Goal: Task Accomplishment & Management: Use online tool/utility

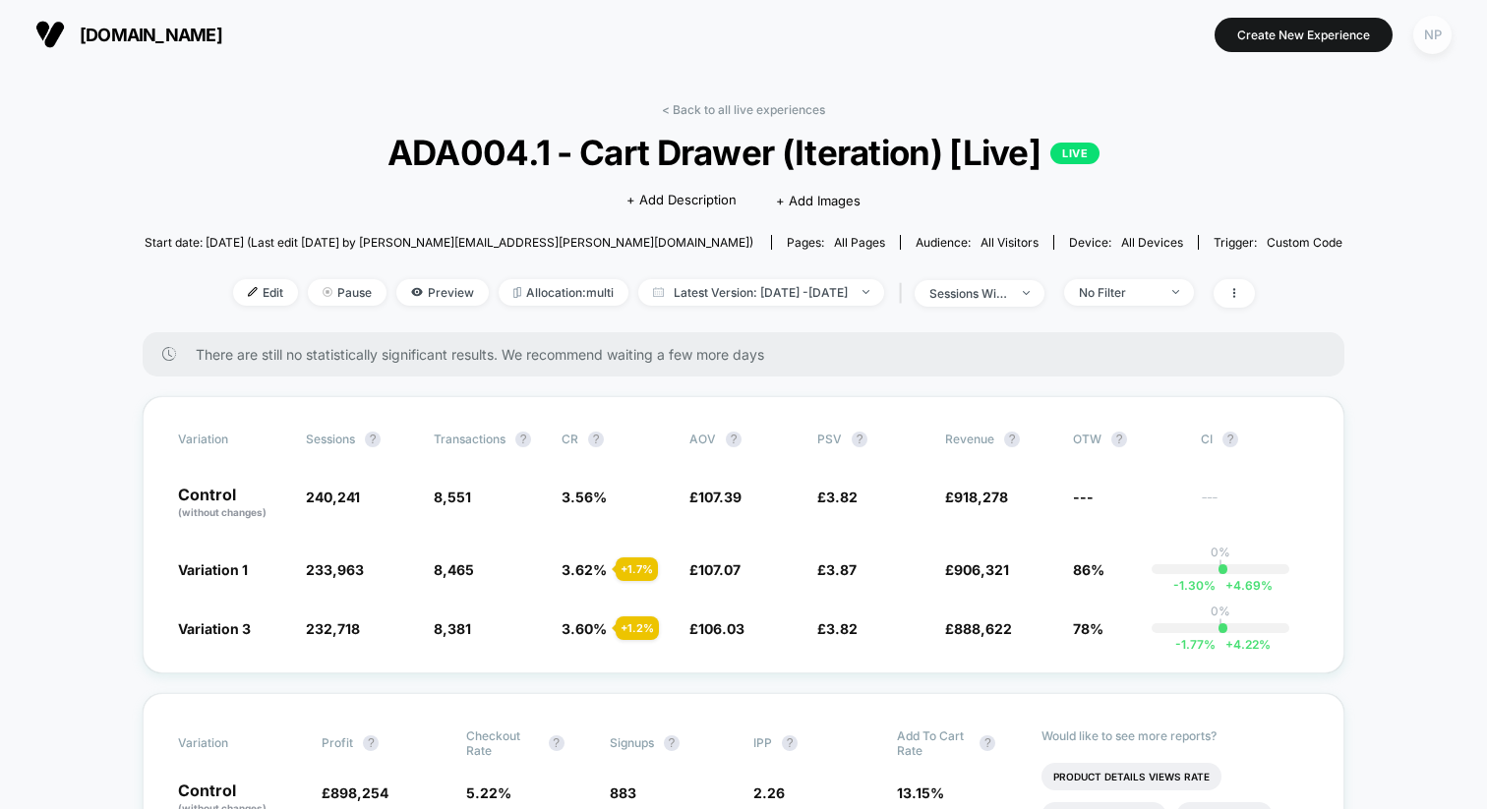
click at [1433, 44] on div "NP" at bounding box center [1432, 35] width 38 height 38
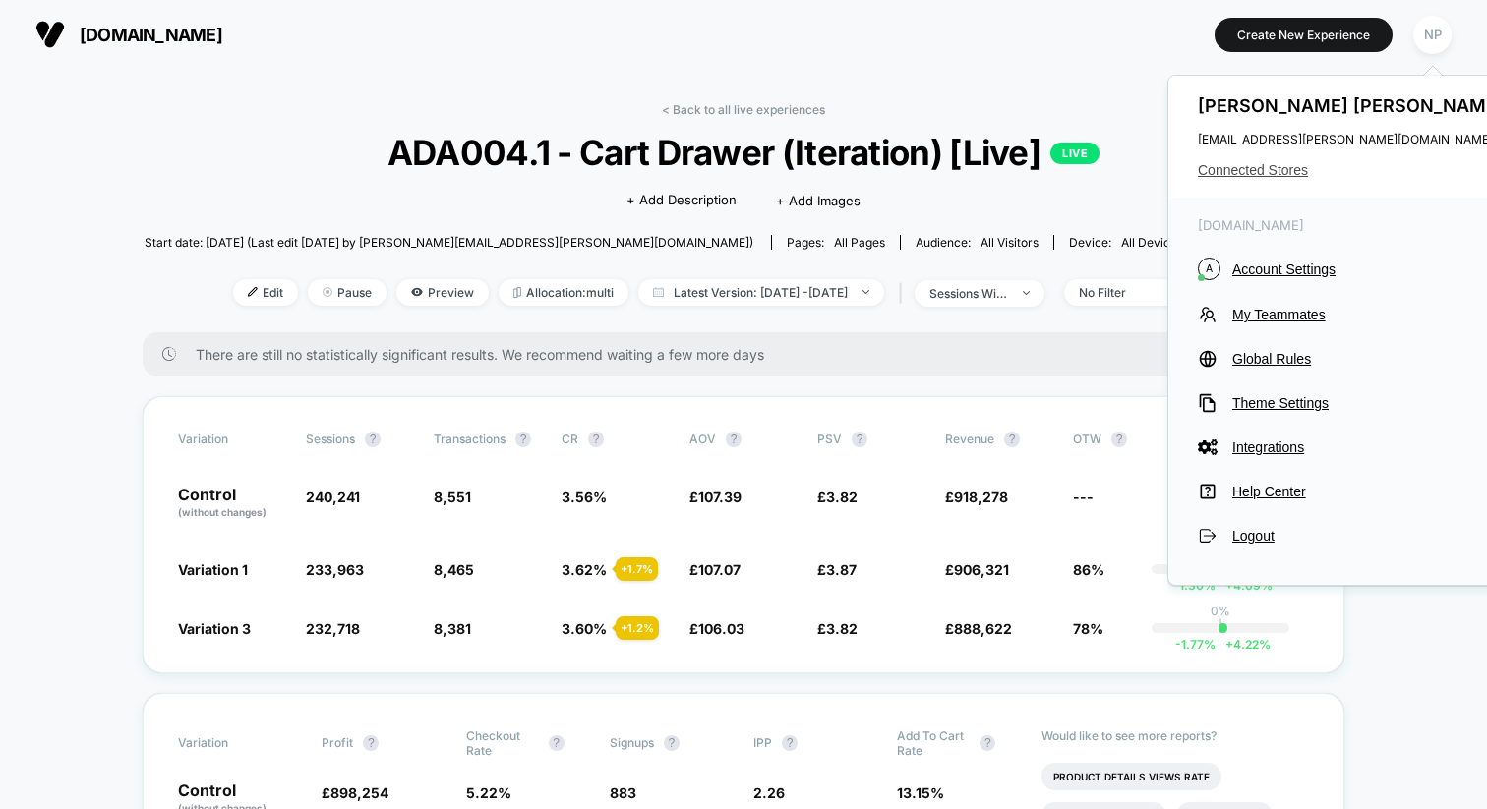
click at [1245, 166] on span "Connected Stores" at bounding box center [1353, 170] width 311 height 16
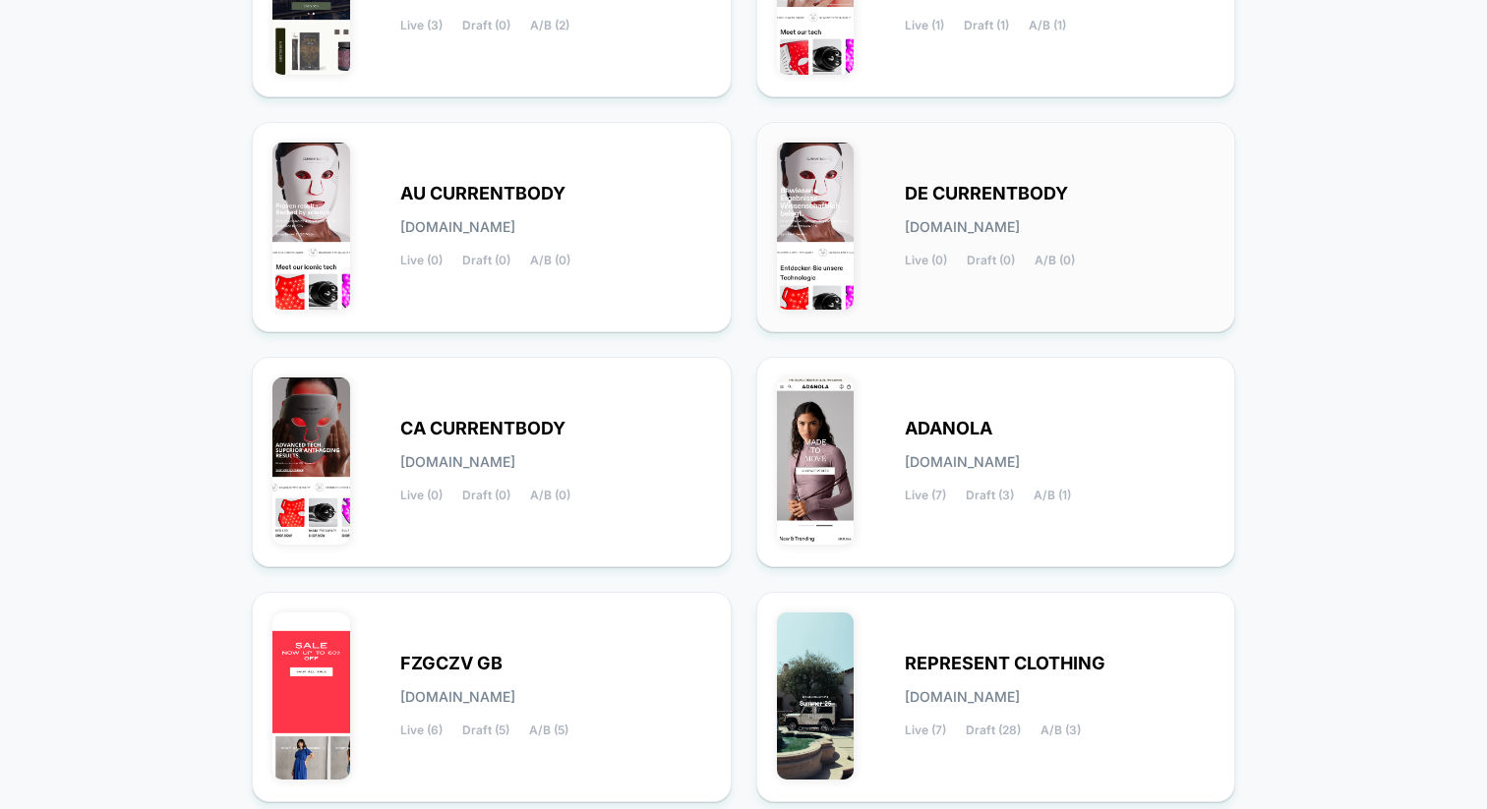
scroll to position [614, 0]
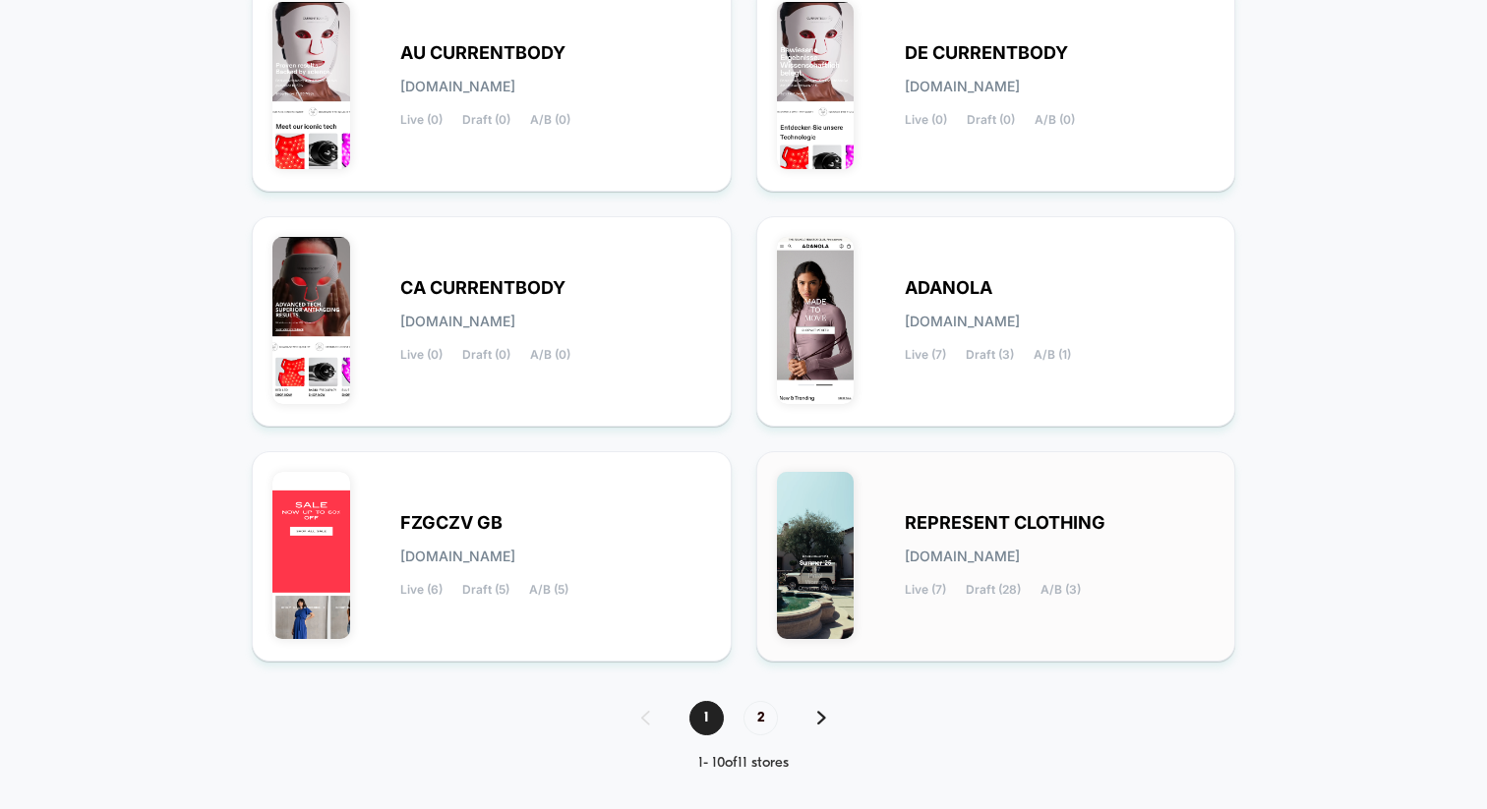
click at [809, 598] on img at bounding box center [816, 555] width 78 height 167
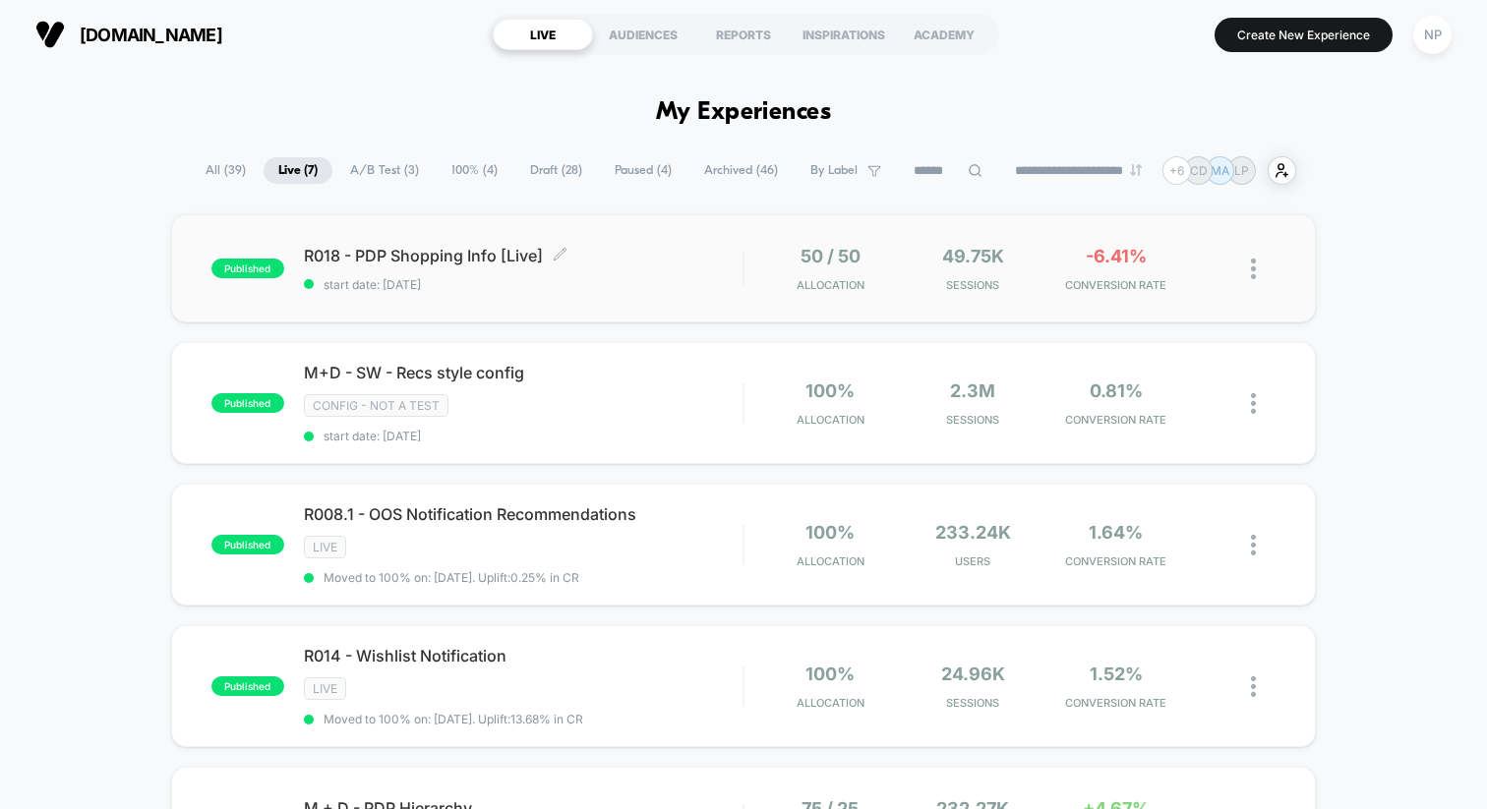
click at [632, 268] on div "R018 - PDP Shopping Info [Live] Click to edit experience details Click to edit …" at bounding box center [523, 269] width 439 height 46
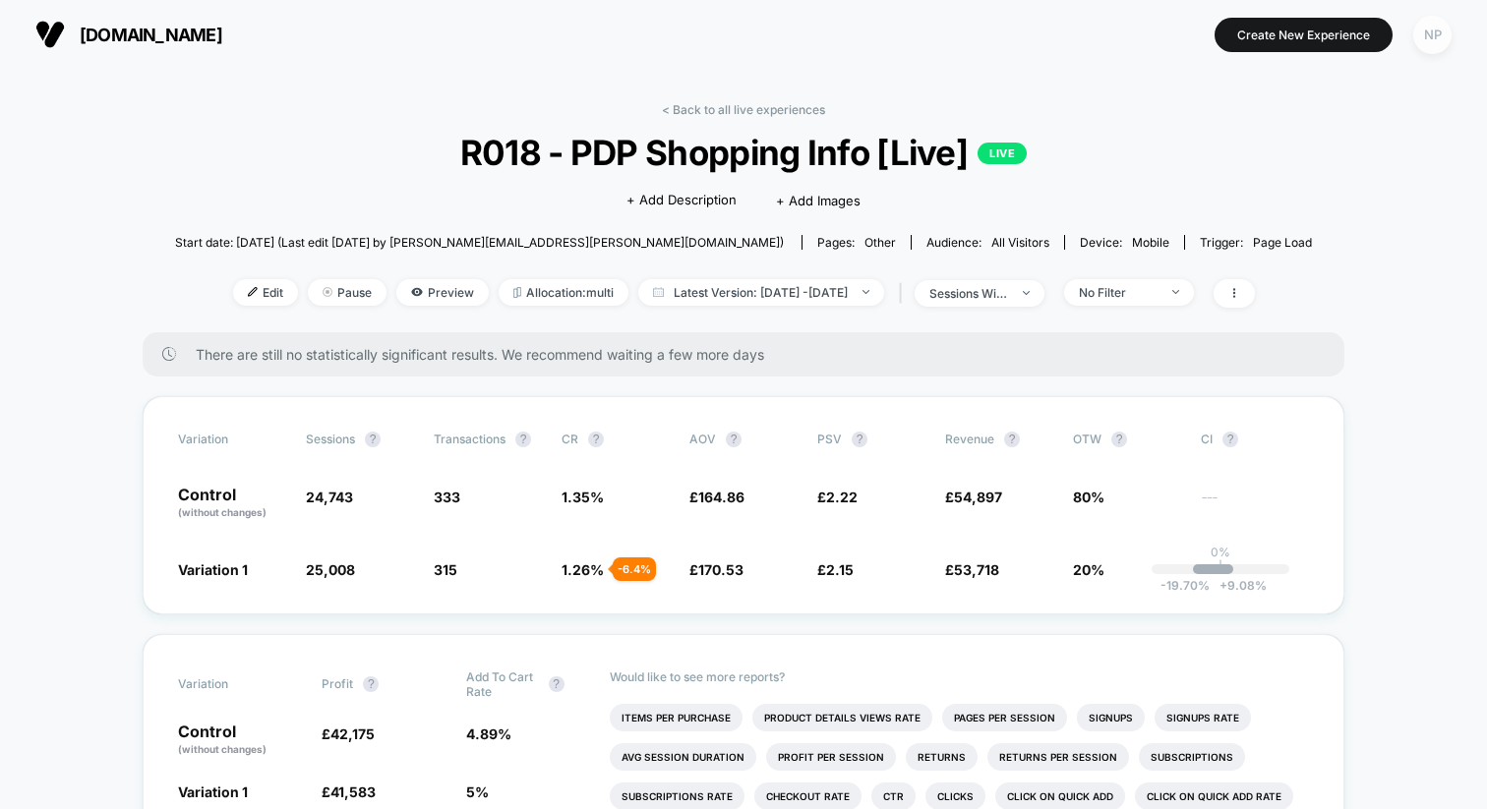
click at [1434, 48] on div "NP" at bounding box center [1432, 35] width 38 height 38
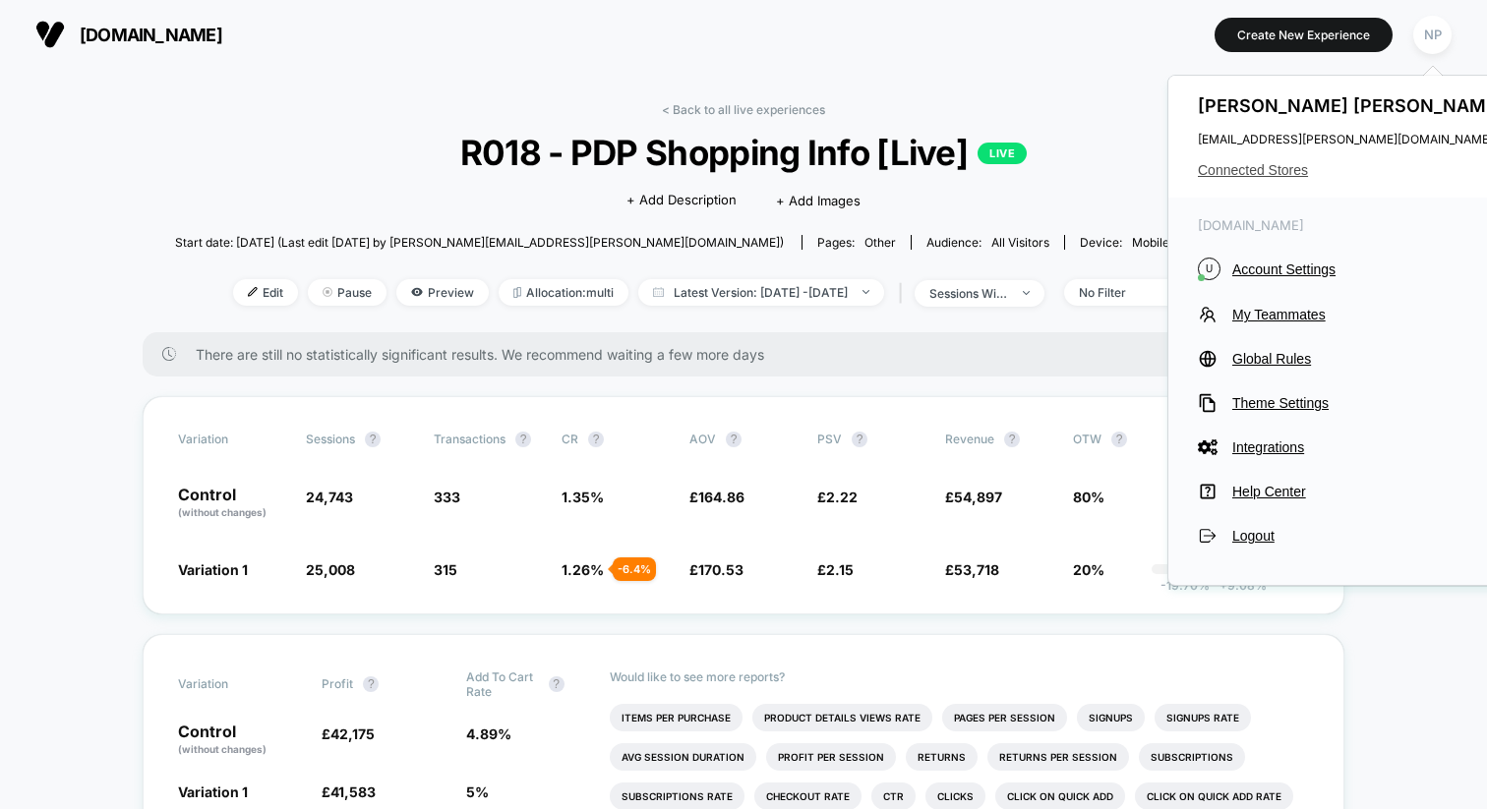
click at [1275, 178] on span "Connected Stores" at bounding box center [1353, 170] width 311 height 16
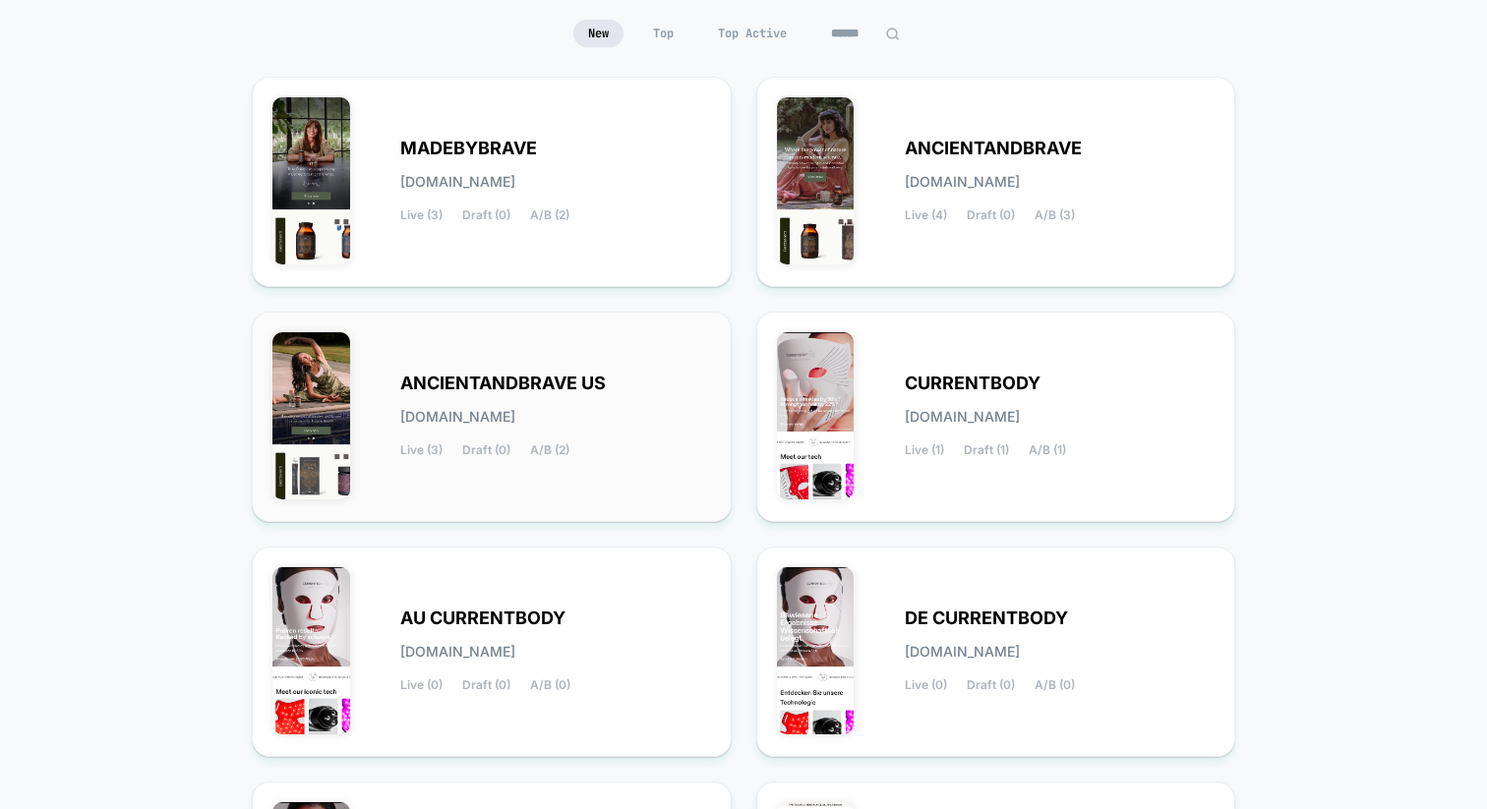
scroll to position [189, 0]
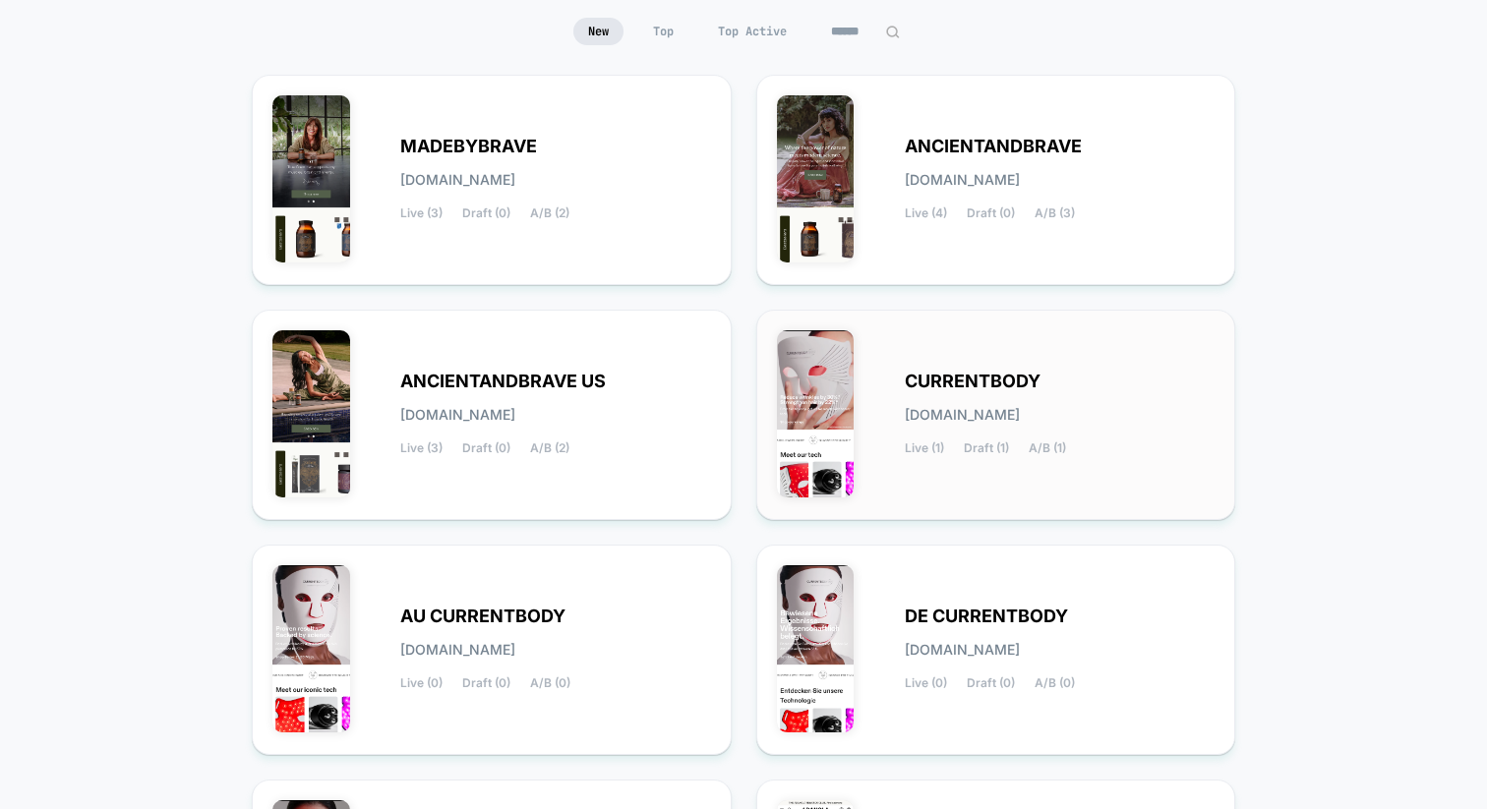
click at [919, 442] on span "Live (1)" at bounding box center [924, 449] width 39 height 14
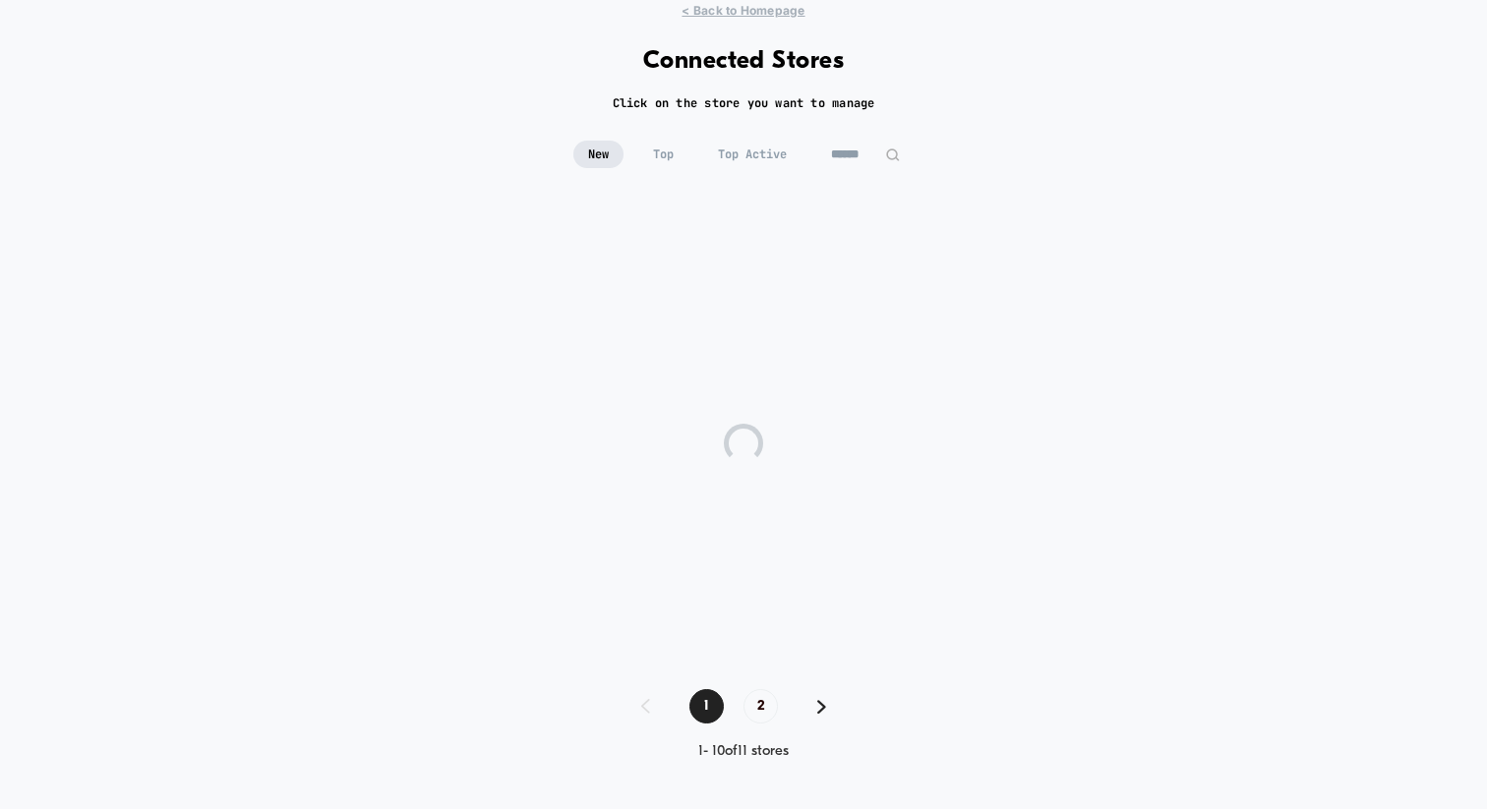
scroll to position [65, 0]
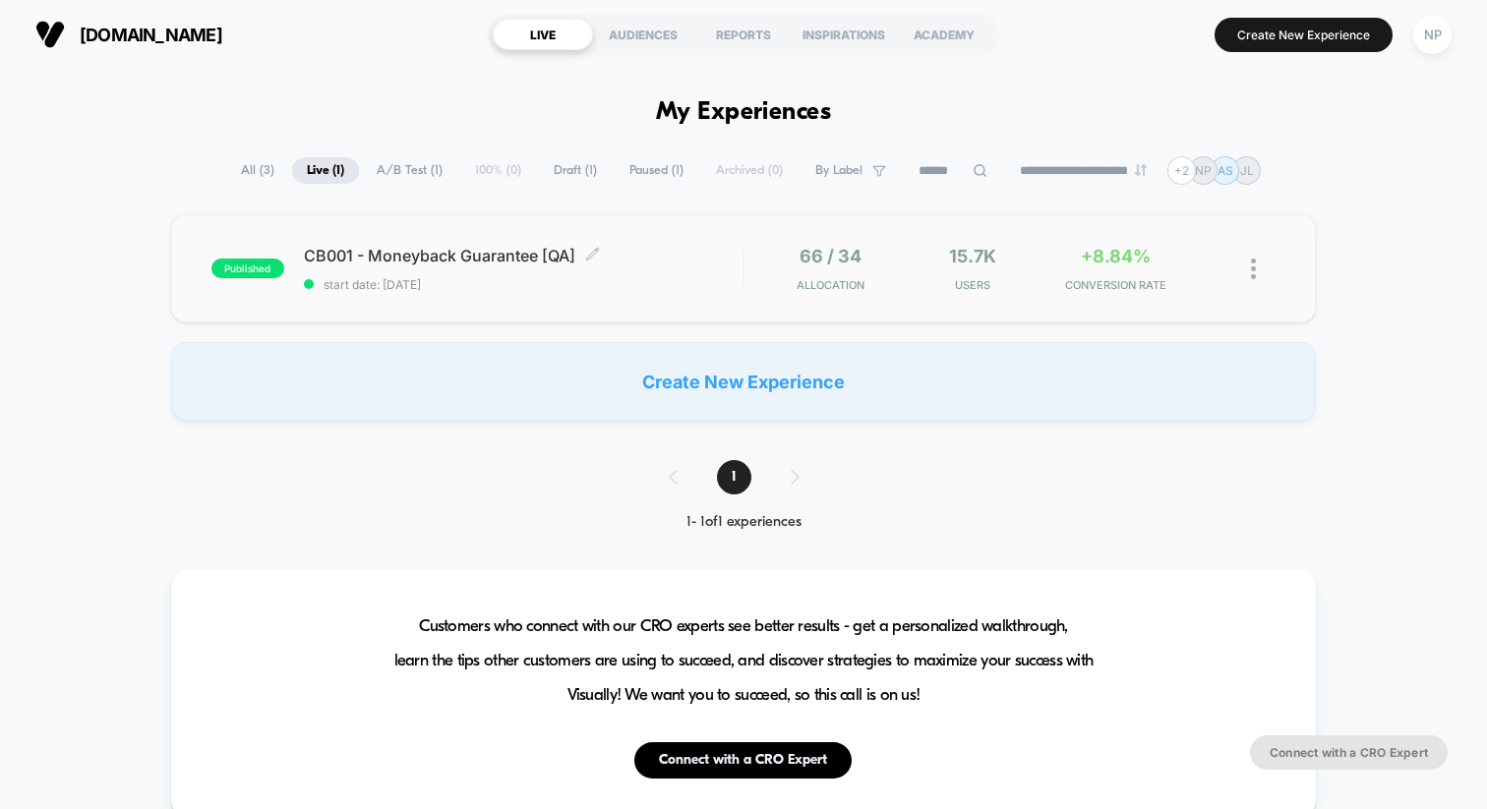
click at [615, 269] on div "CB001 - Moneyback Guarantee [QA] Click to edit experience details Click to edit…" at bounding box center [523, 269] width 439 height 46
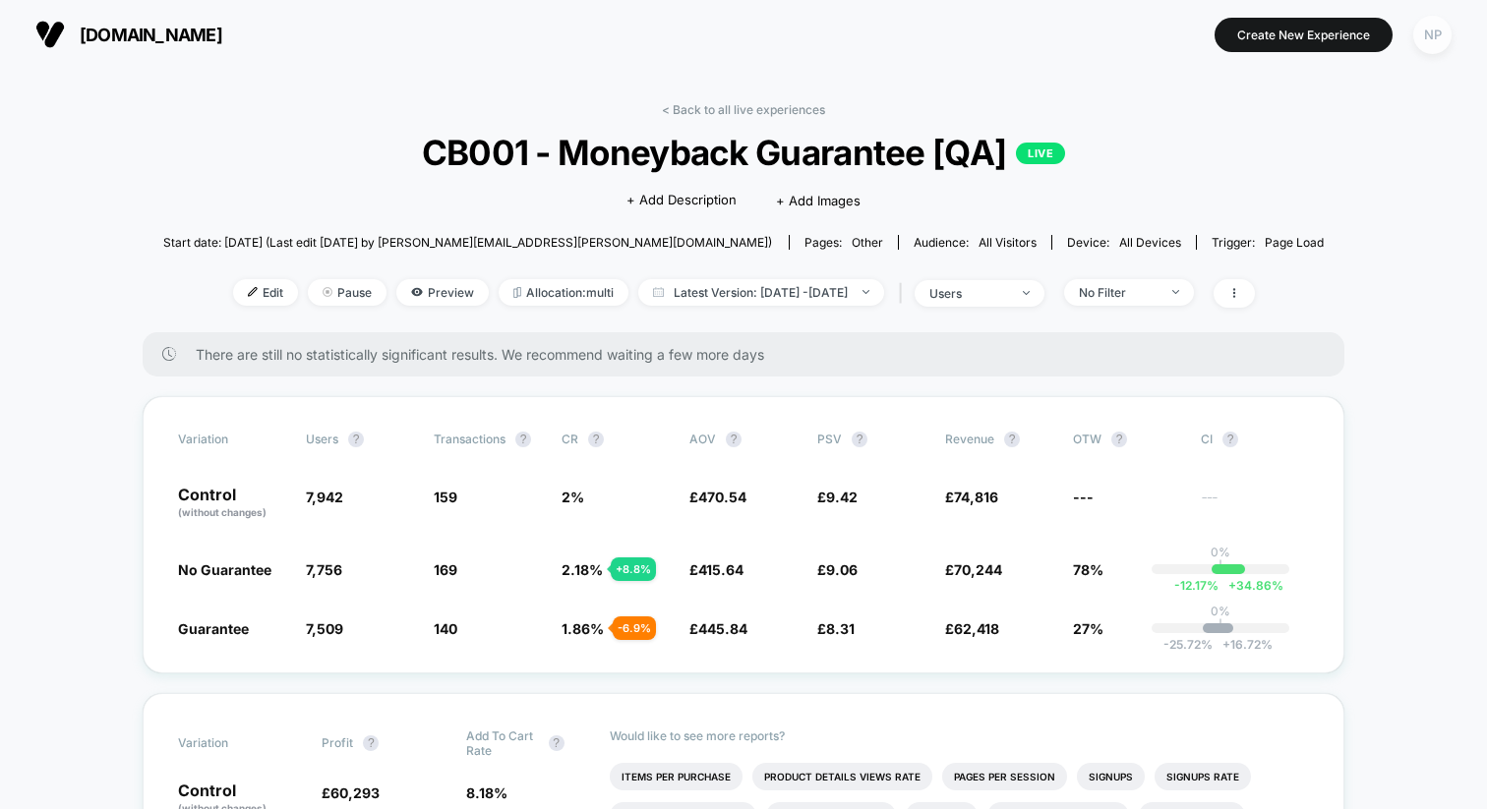
click at [1430, 50] on div "NP" at bounding box center [1432, 35] width 38 height 38
